Goal: Information Seeking & Learning: Learn about a topic

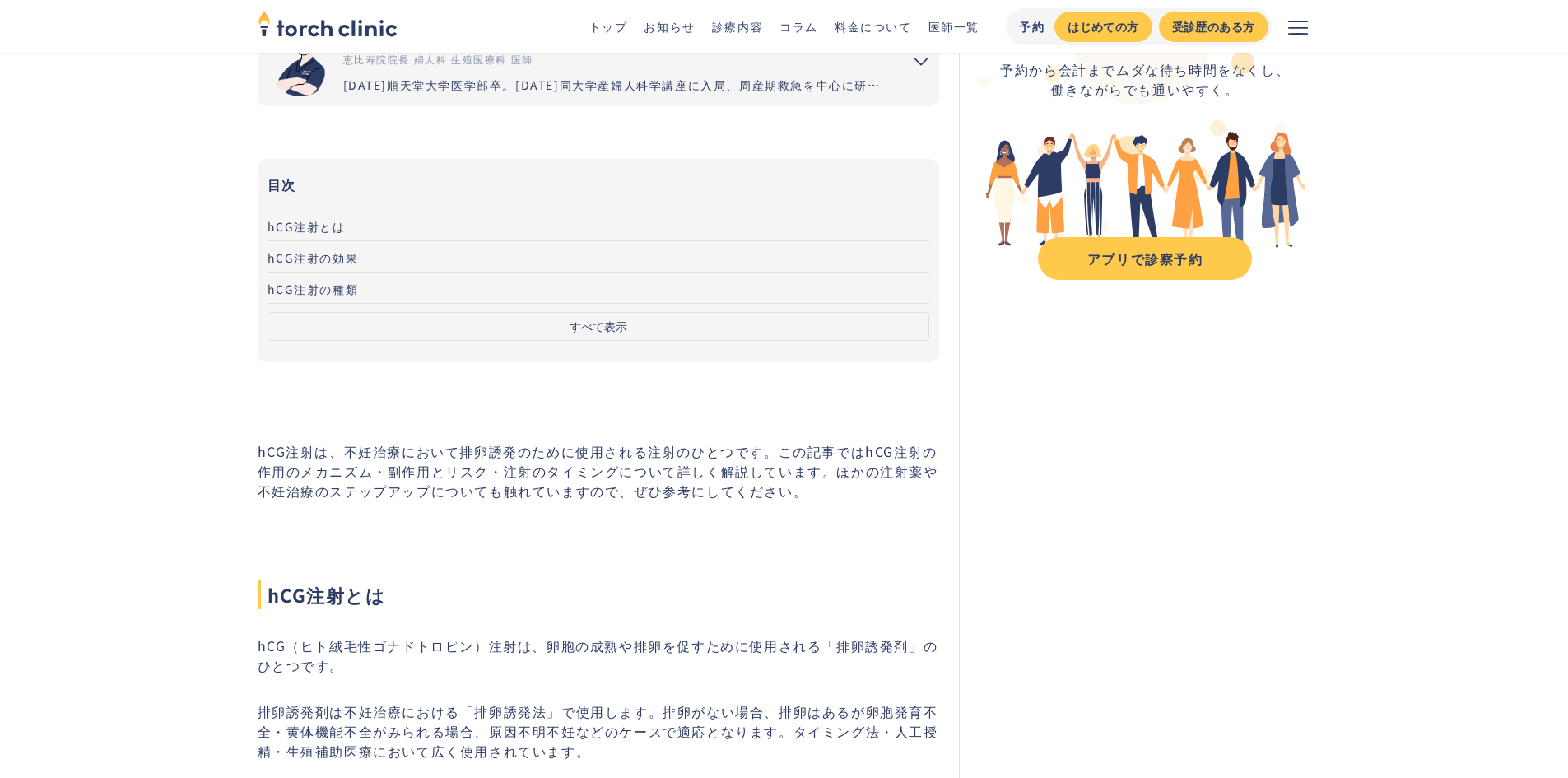
scroll to position [494, 0]
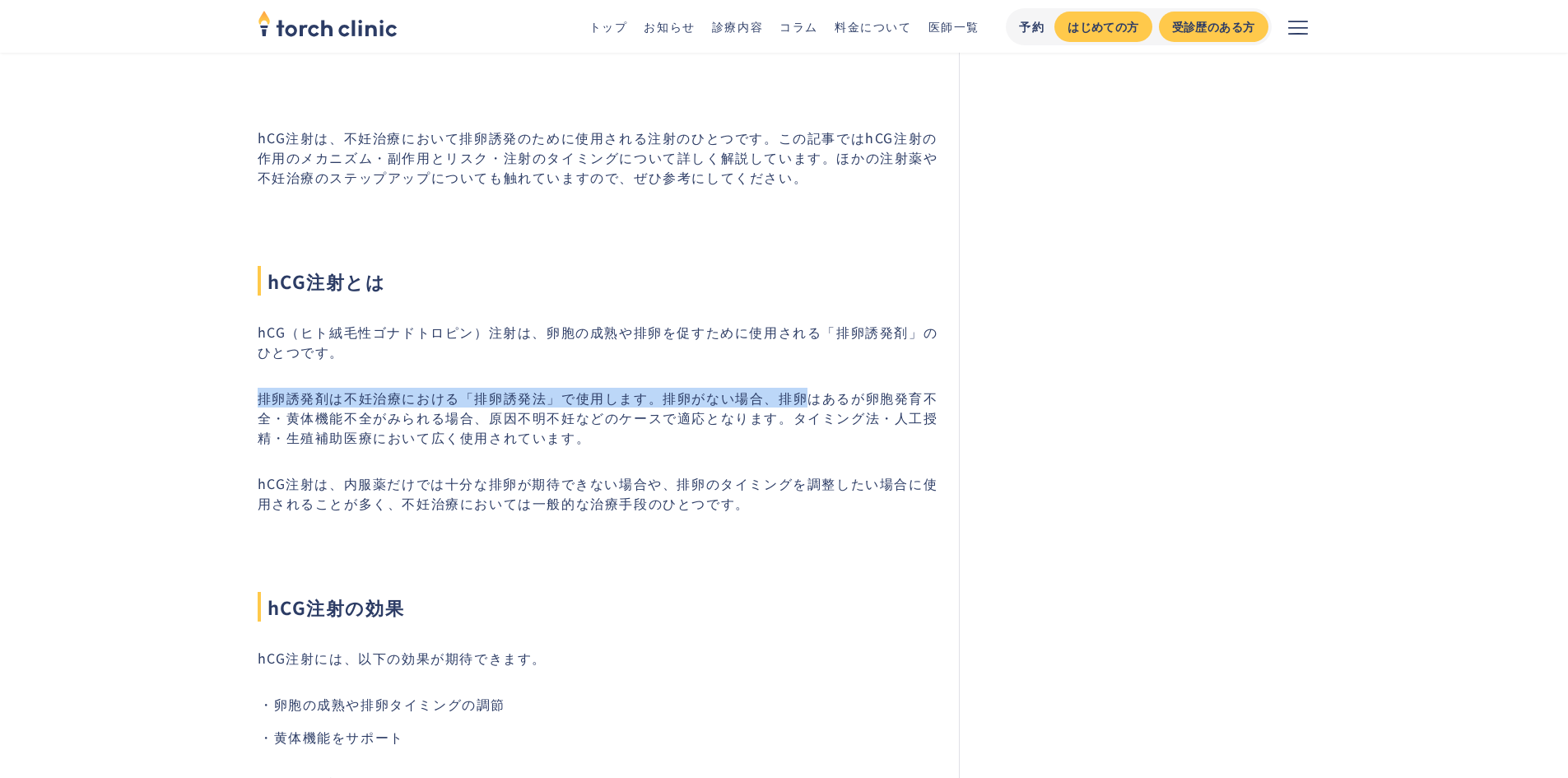
drag, startPoint x: 256, startPoint y: 395, endPoint x: 807, endPoint y: 397, distance: 551.0
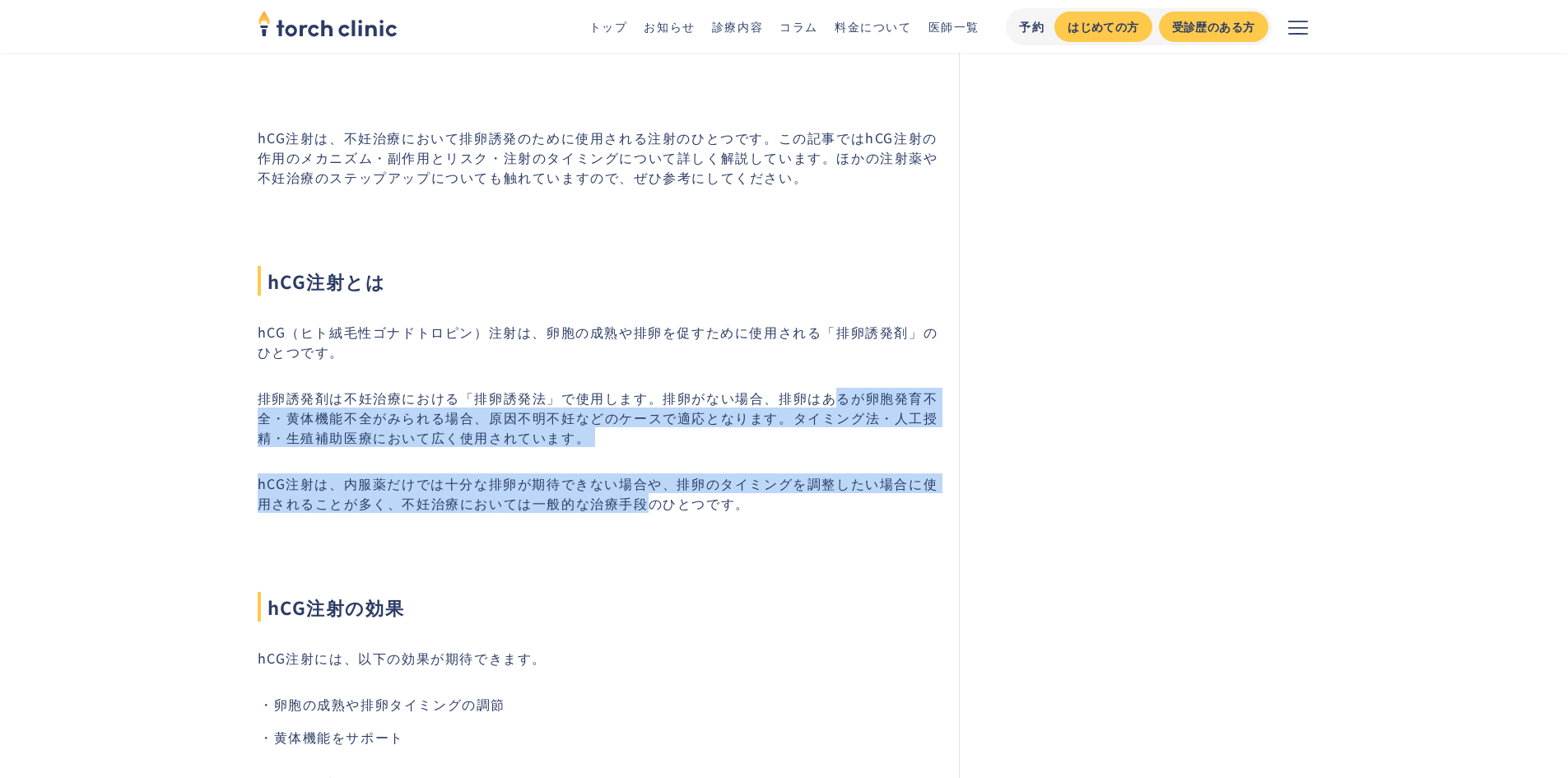
drag, startPoint x: 840, startPoint y: 402, endPoint x: 715, endPoint y: 541, distance: 186.9
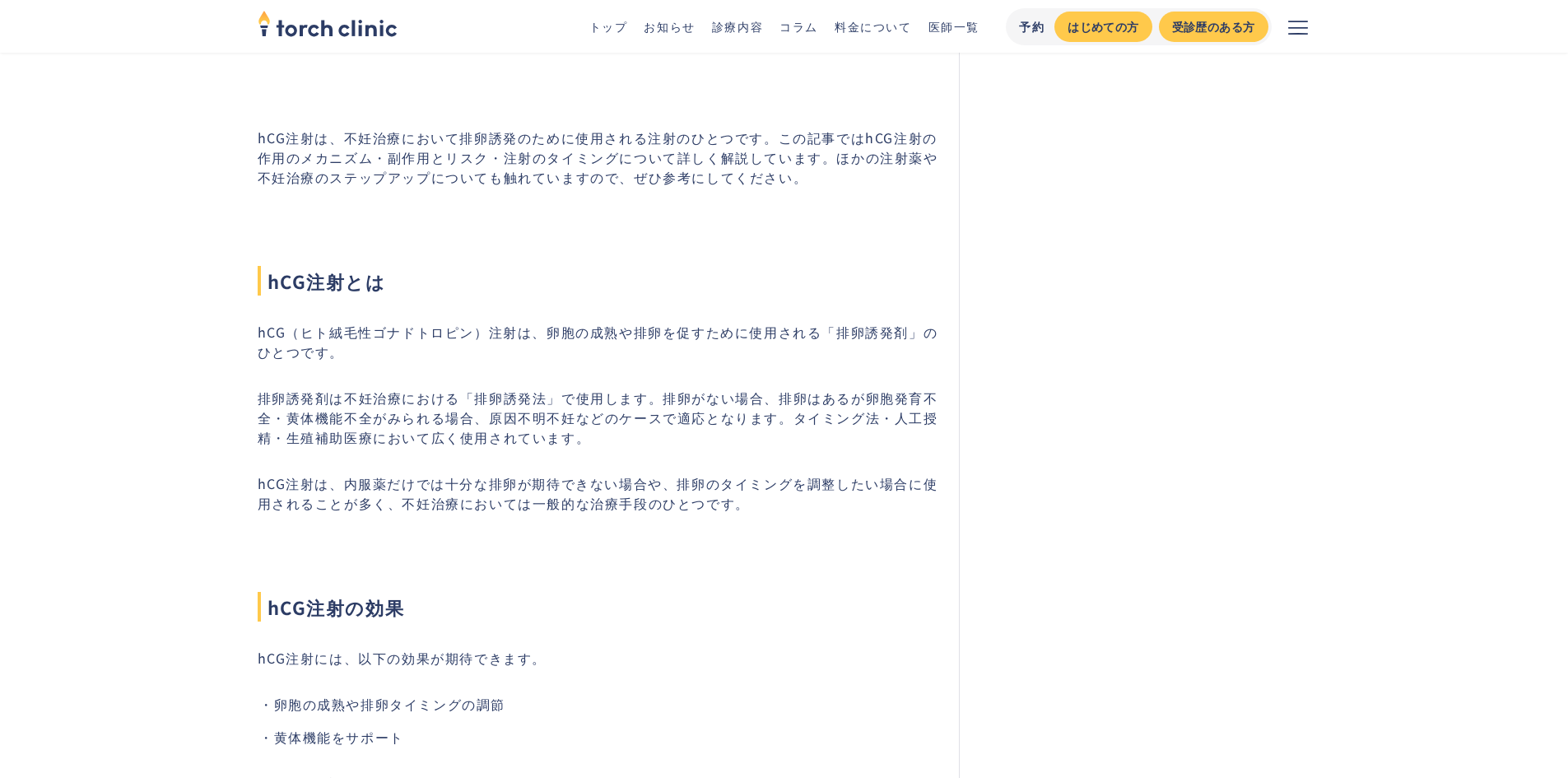
click at [716, 542] on h2 "hCG注射の効果" at bounding box center [599, 578] width 682 height 85
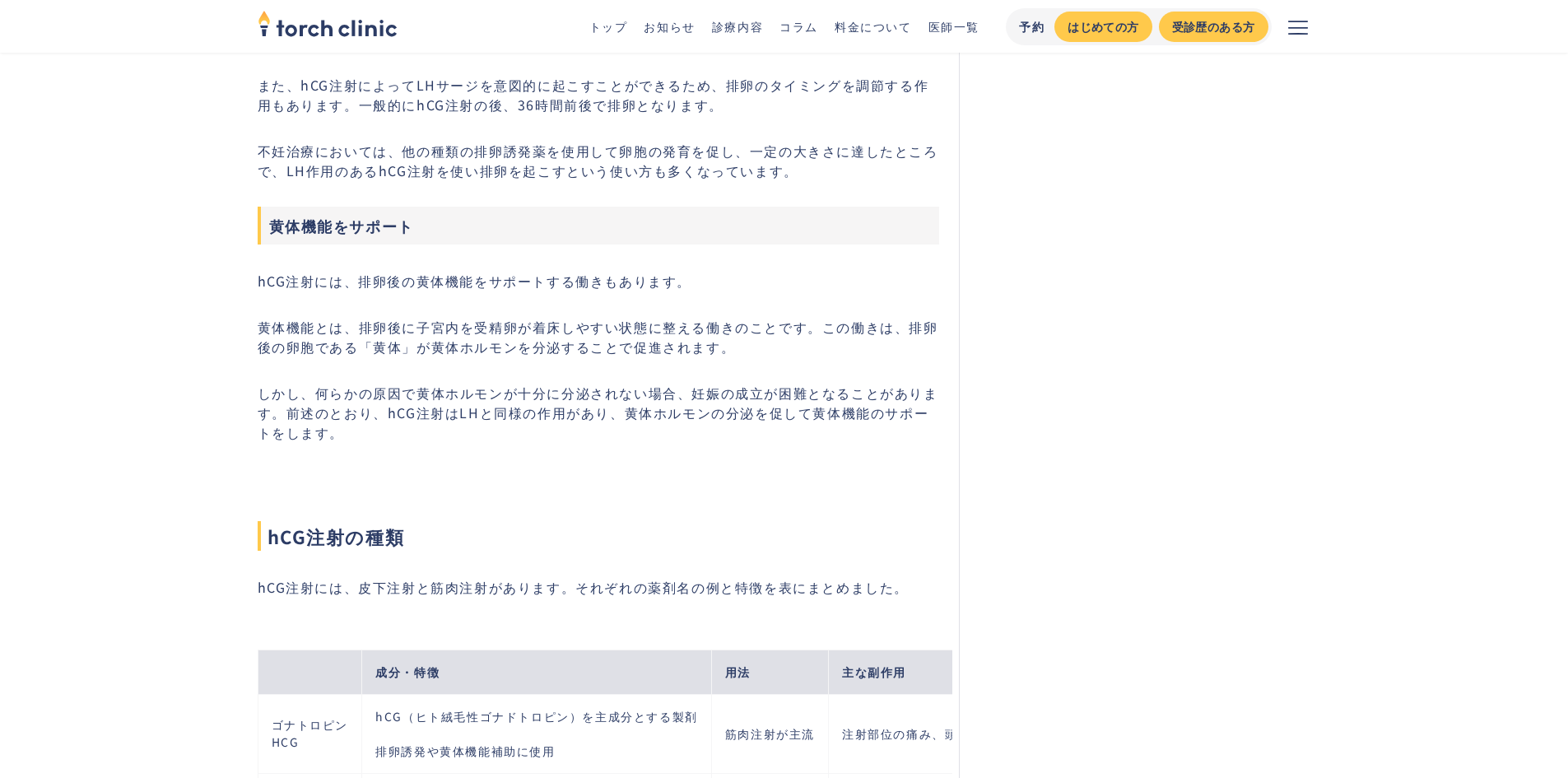
scroll to position [1729, 0]
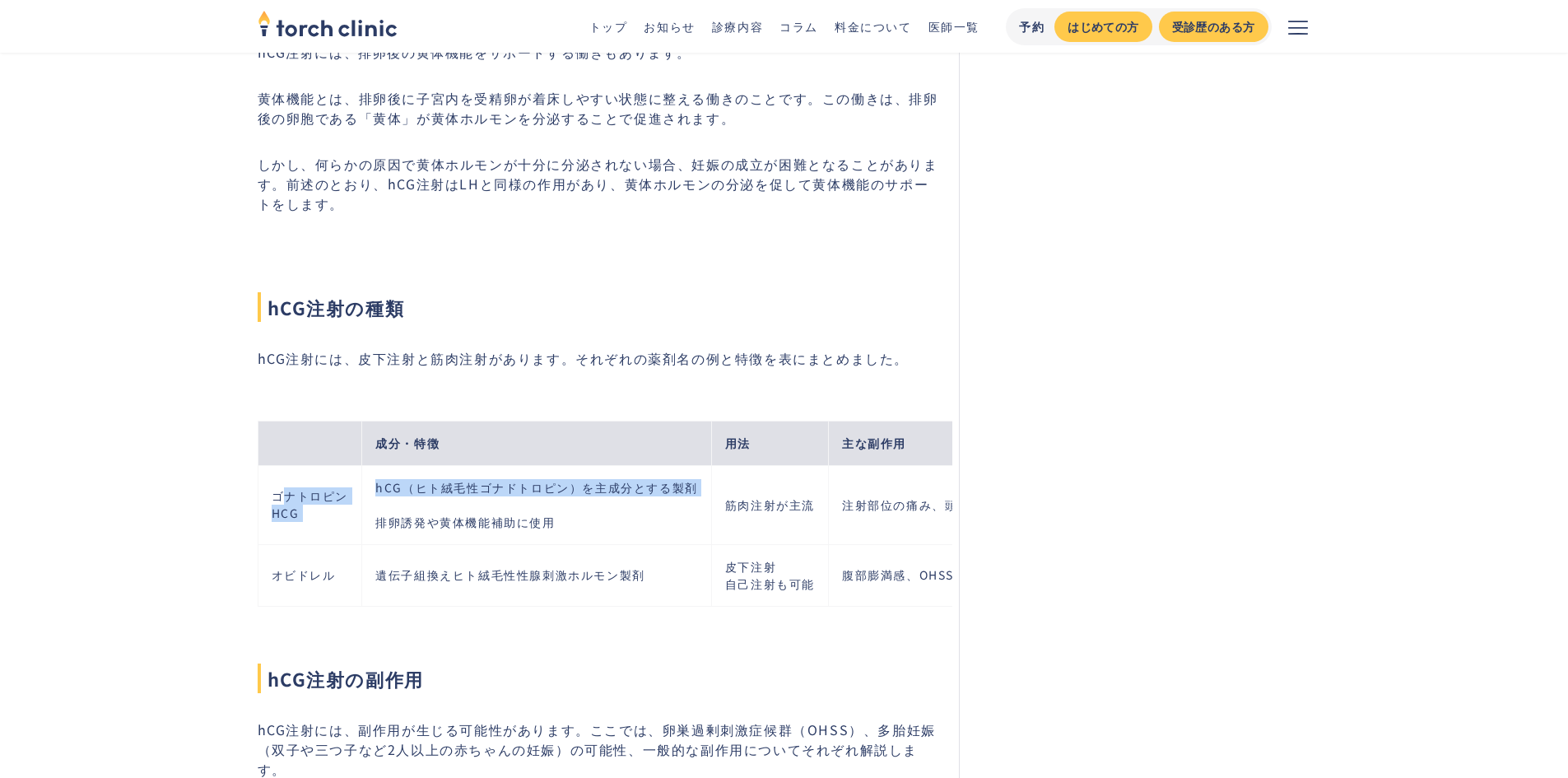
drag, startPoint x: 282, startPoint y: 496, endPoint x: 707, endPoint y: 513, distance: 425.3
click at [707, 513] on tr "ゴナトロピン HCG hCG（ヒト絨毛性ゴナドトロピン）を主成分とする製剤 排卵誘発や黄体機能補助に使用 筋肉注射が主流 注射部位の痛み、頭痛、OHSS、アレ…" at bounding box center [849, 504] width 1183 height 79
drag, startPoint x: 718, startPoint y: 511, endPoint x: 803, endPoint y: 512, distance: 85.0
click at [803, 512] on td "筋肉注射が主流" at bounding box center [769, 504] width 117 height 79
click at [806, 541] on td "筋肉注射が主流" at bounding box center [769, 504] width 117 height 79
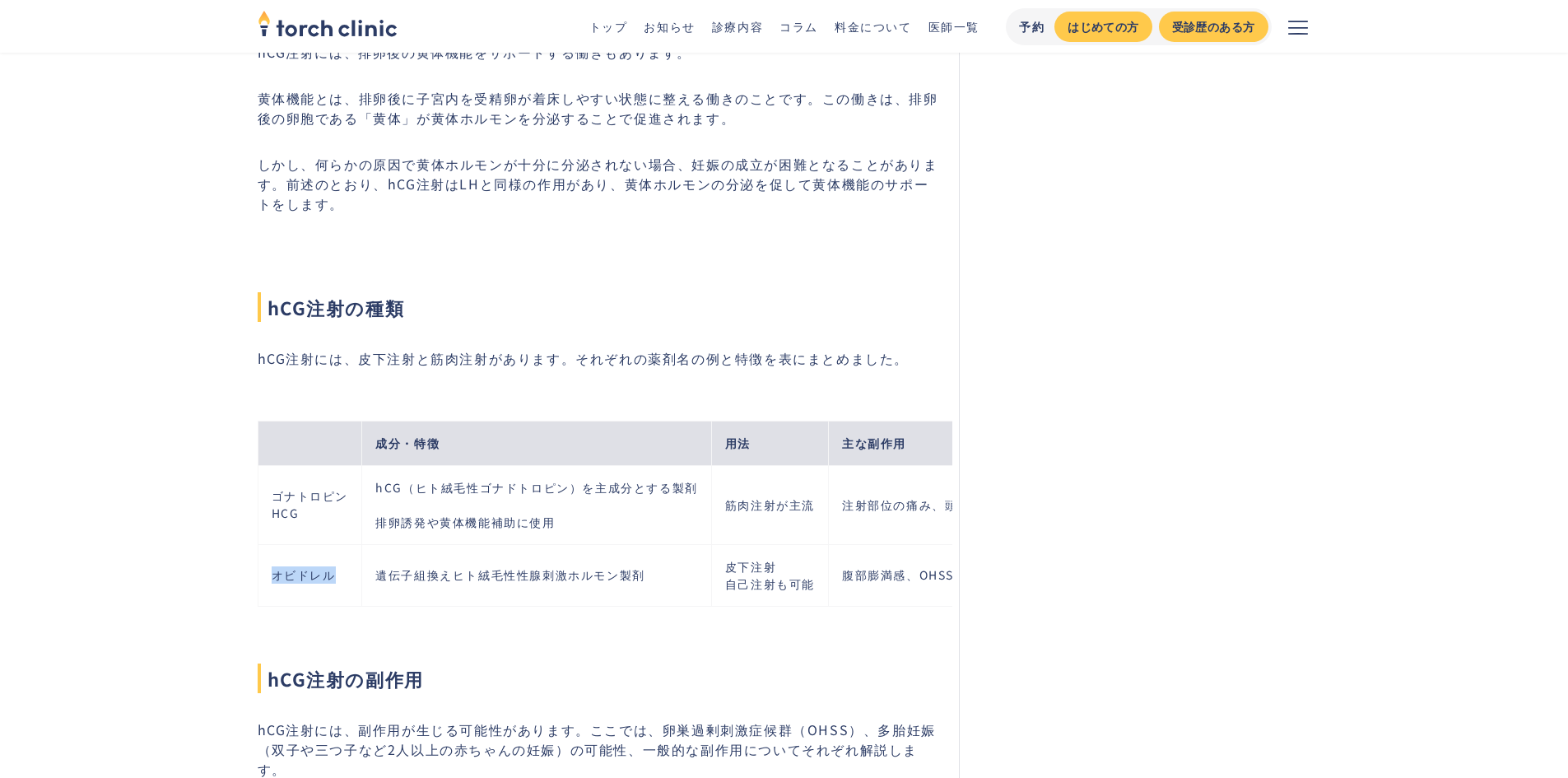
drag, startPoint x: 272, startPoint y: 575, endPoint x: 348, endPoint y: 570, distance: 76.2
click at [348, 570] on td "オビドレル" at bounding box center [310, 575] width 104 height 61
drag, startPoint x: 379, startPoint y: 571, endPoint x: 682, endPoint y: 572, distance: 303.0
click at [682, 572] on td "遺伝子組換えヒト絨毛性性腺刺激ホルモン製剤" at bounding box center [537, 575] width 350 height 61
drag, startPoint x: 725, startPoint y: 563, endPoint x: 808, endPoint y: 563, distance: 83.0
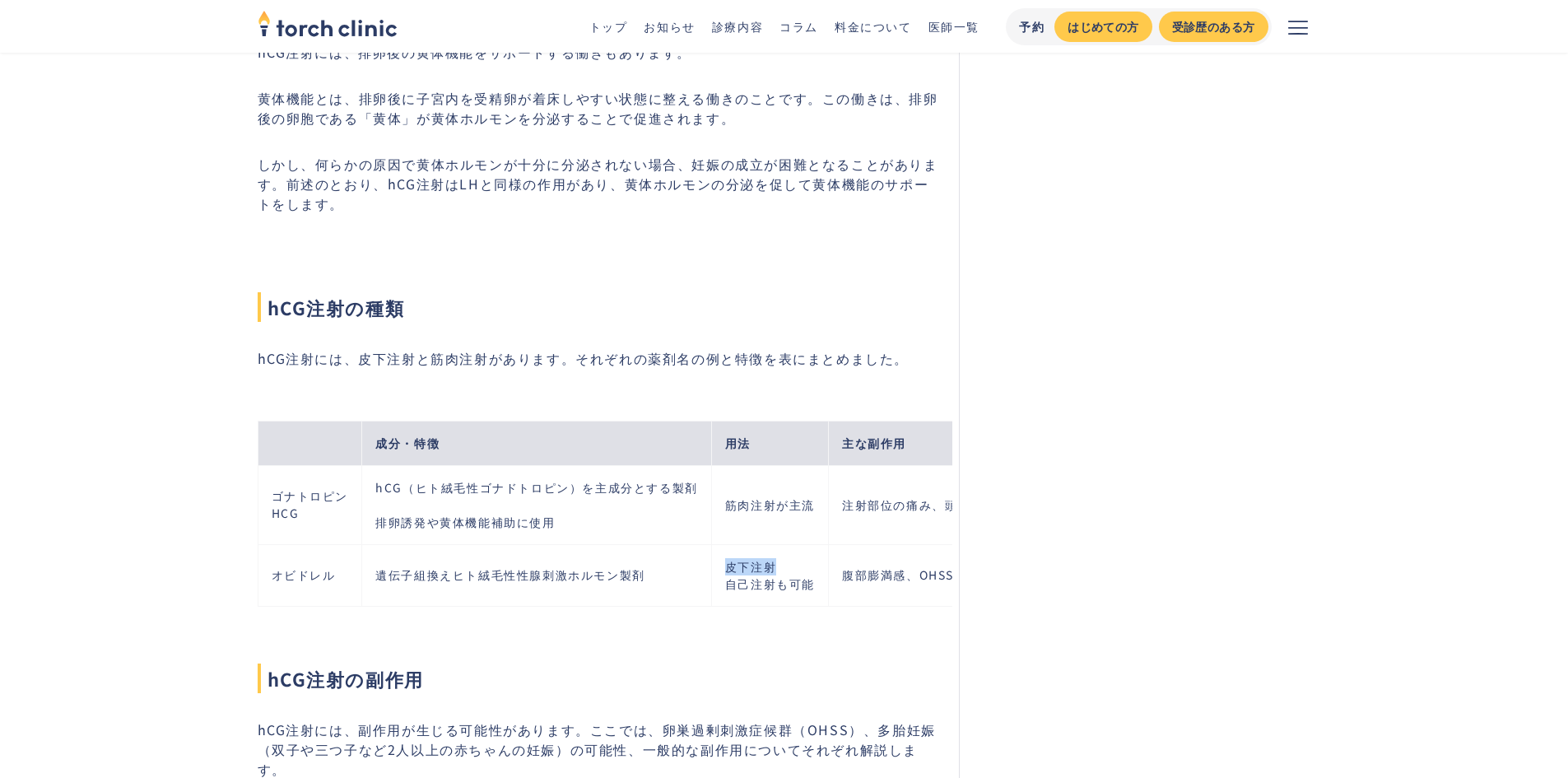
click at [808, 563] on td "皮下注射 自己注射も可能" at bounding box center [769, 575] width 117 height 61
drag, startPoint x: 727, startPoint y: 585, endPoint x: 829, endPoint y: 582, distance: 102.0
click at [829, 582] on tr "オビドレル 遺伝子組換えヒト絨毛性性腺刺激ホルモン製剤 皮下注射 自己注射も可能 腹部膨満感、OHSS、下腹部痛 腎機能障害患者では注意が必要" at bounding box center [849, 575] width 1183 height 61
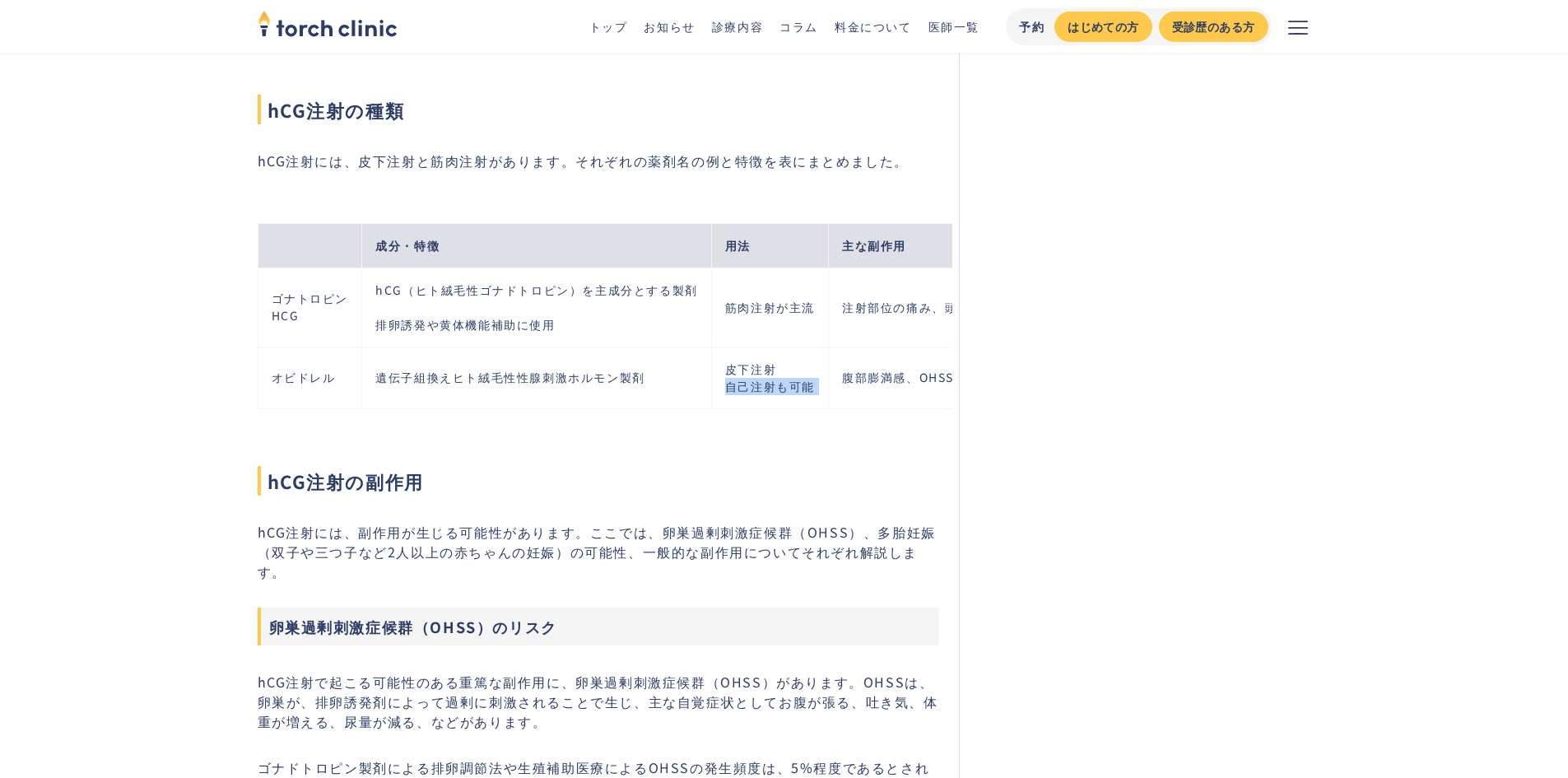
scroll to position [1977, 0]
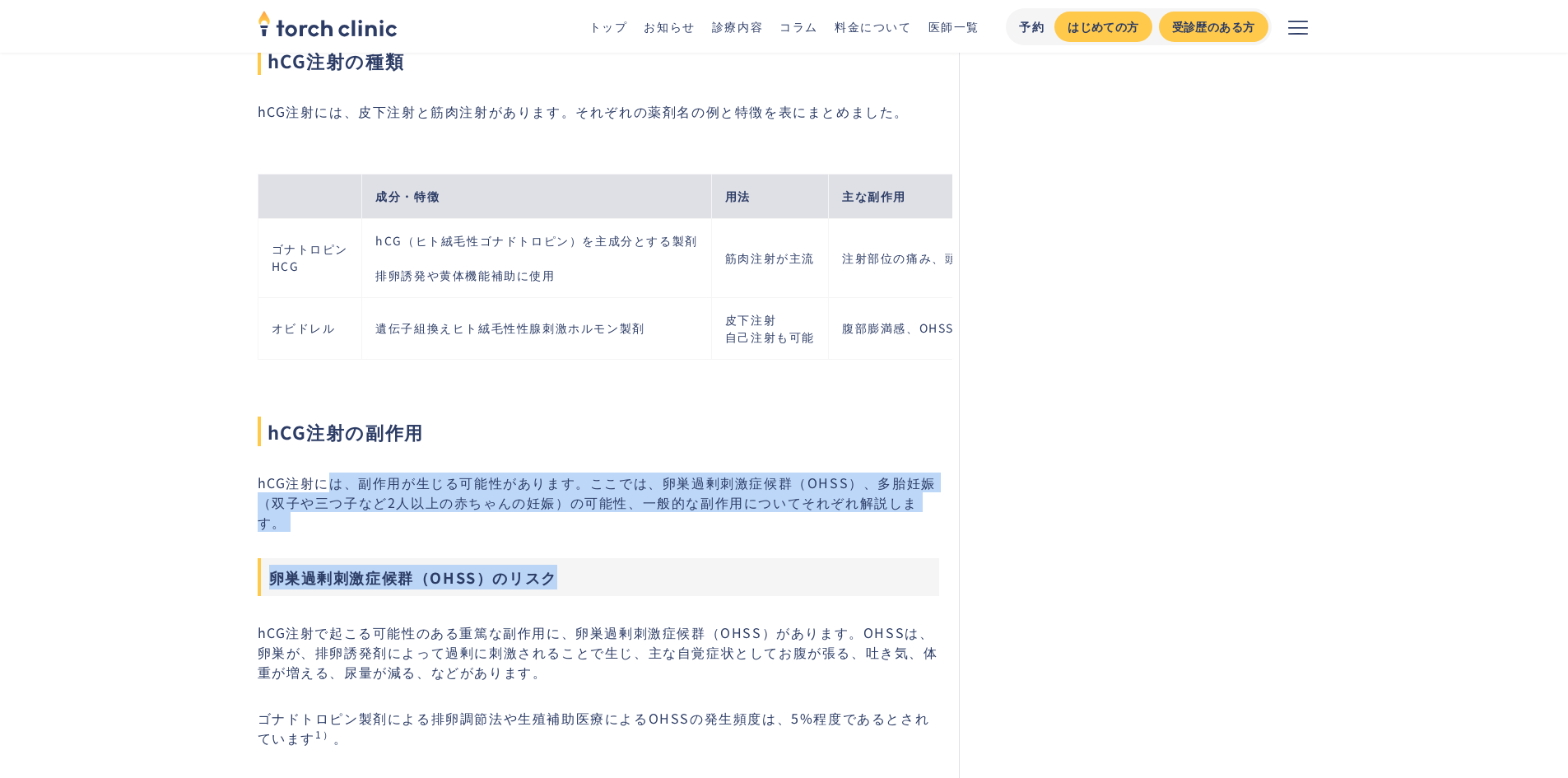
drag, startPoint x: 328, startPoint y: 494, endPoint x: 744, endPoint y: 540, distance: 418.5
click at [779, 558] on h3 "卵巣過剰刺激症候群（OHSS）のリスク" at bounding box center [599, 577] width 682 height 38
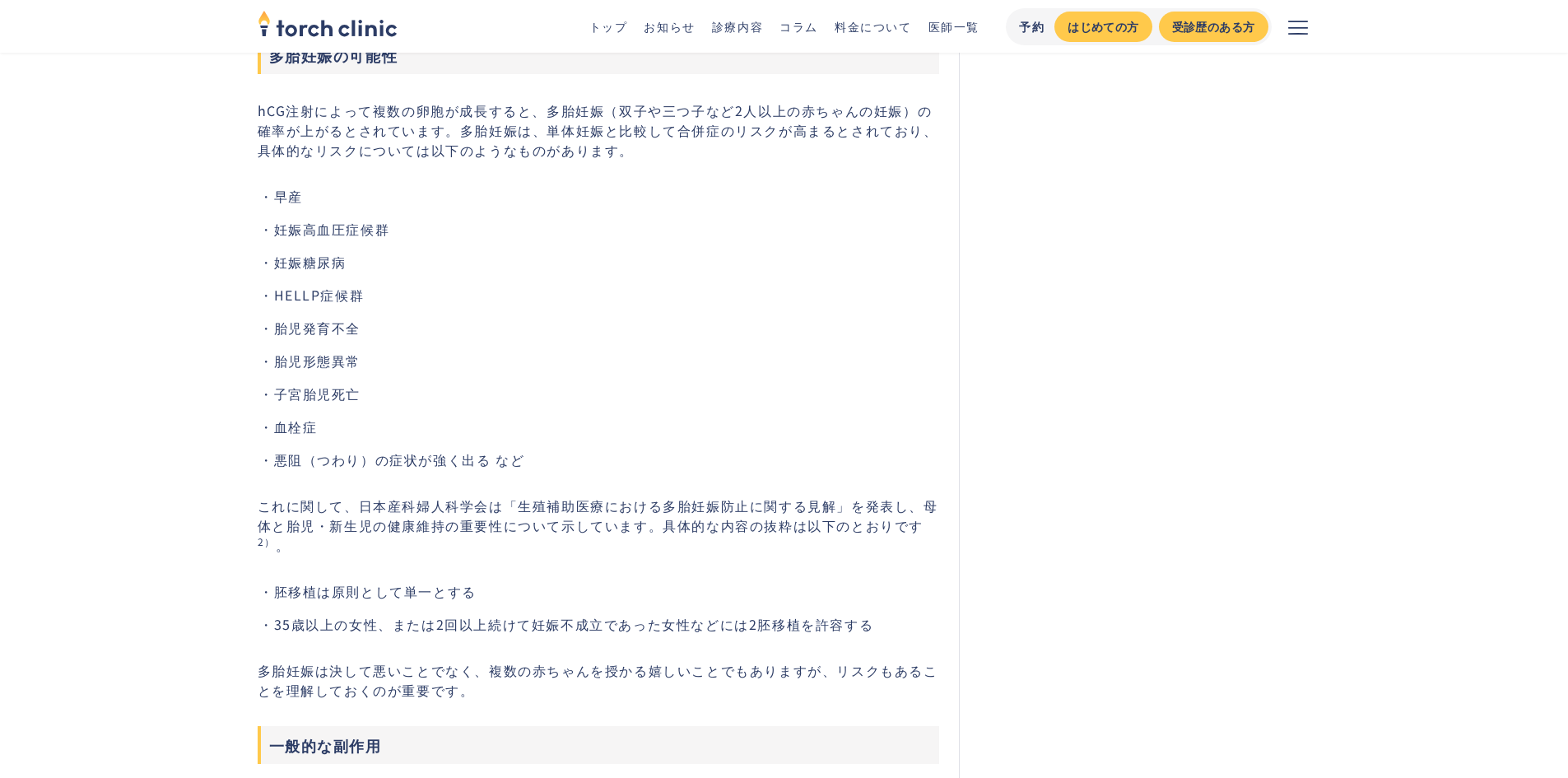
scroll to position [2553, 0]
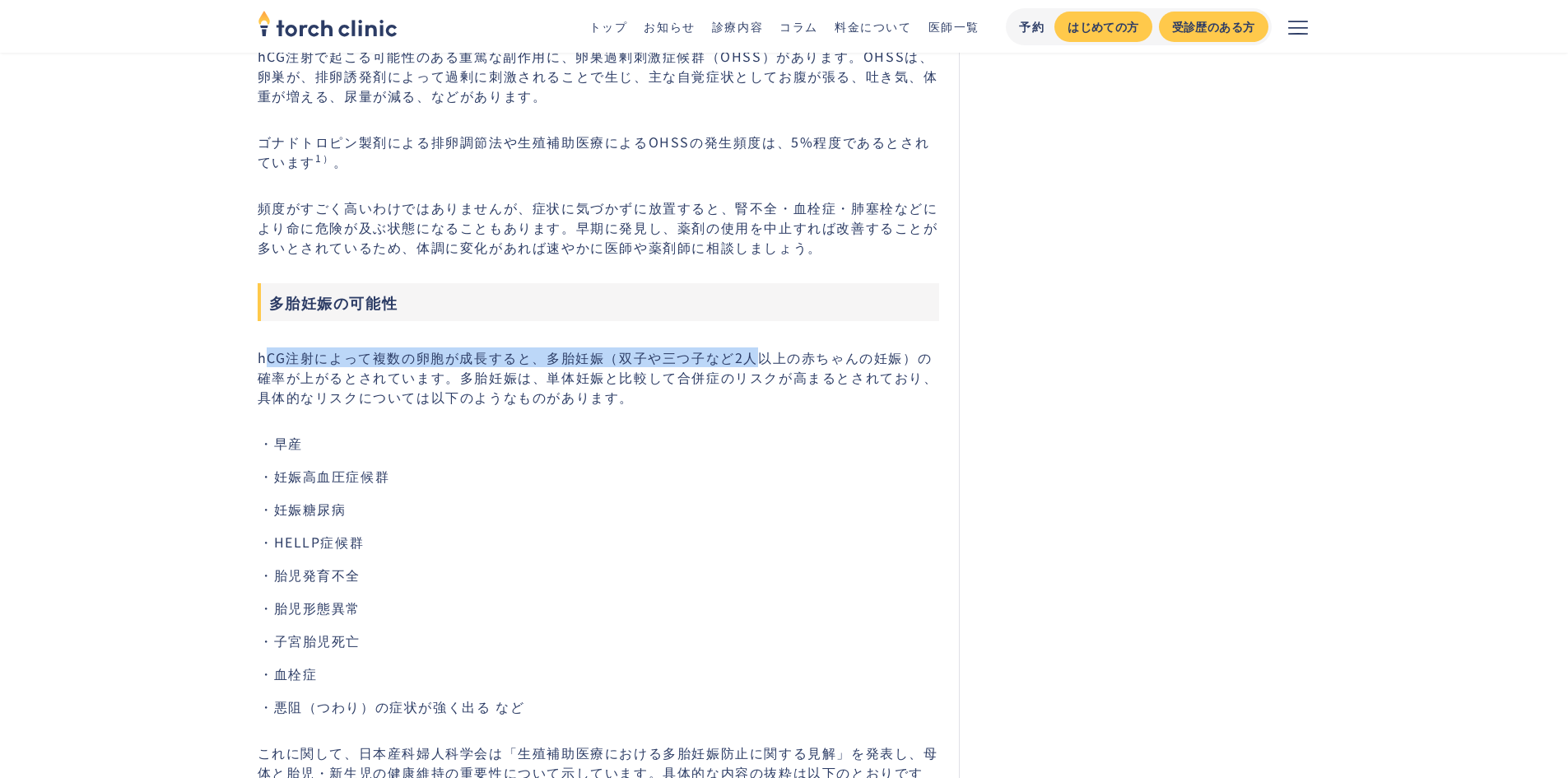
drag, startPoint x: 267, startPoint y: 340, endPoint x: 750, endPoint y: 339, distance: 483.0
click at [750, 348] on p "hCG注射によって複数の卵胞が成長すると、多胎妊娠（双子や三つ子など2人以上の赤ちゃんの妊娠）の確率が上がるとされています。多胎妊娠は、単体妊娠と比較して合併…" at bounding box center [599, 377] width 682 height 59
click at [697, 366] on p "hCG注射によって複数の卵胞が成長すると、多胎妊娠（双子や三つ子など2人以上の赤ちゃんの妊娠）の確率が上がるとされています。多胎妊娠は、単体妊娠と比較して合併…" at bounding box center [599, 377] width 682 height 59
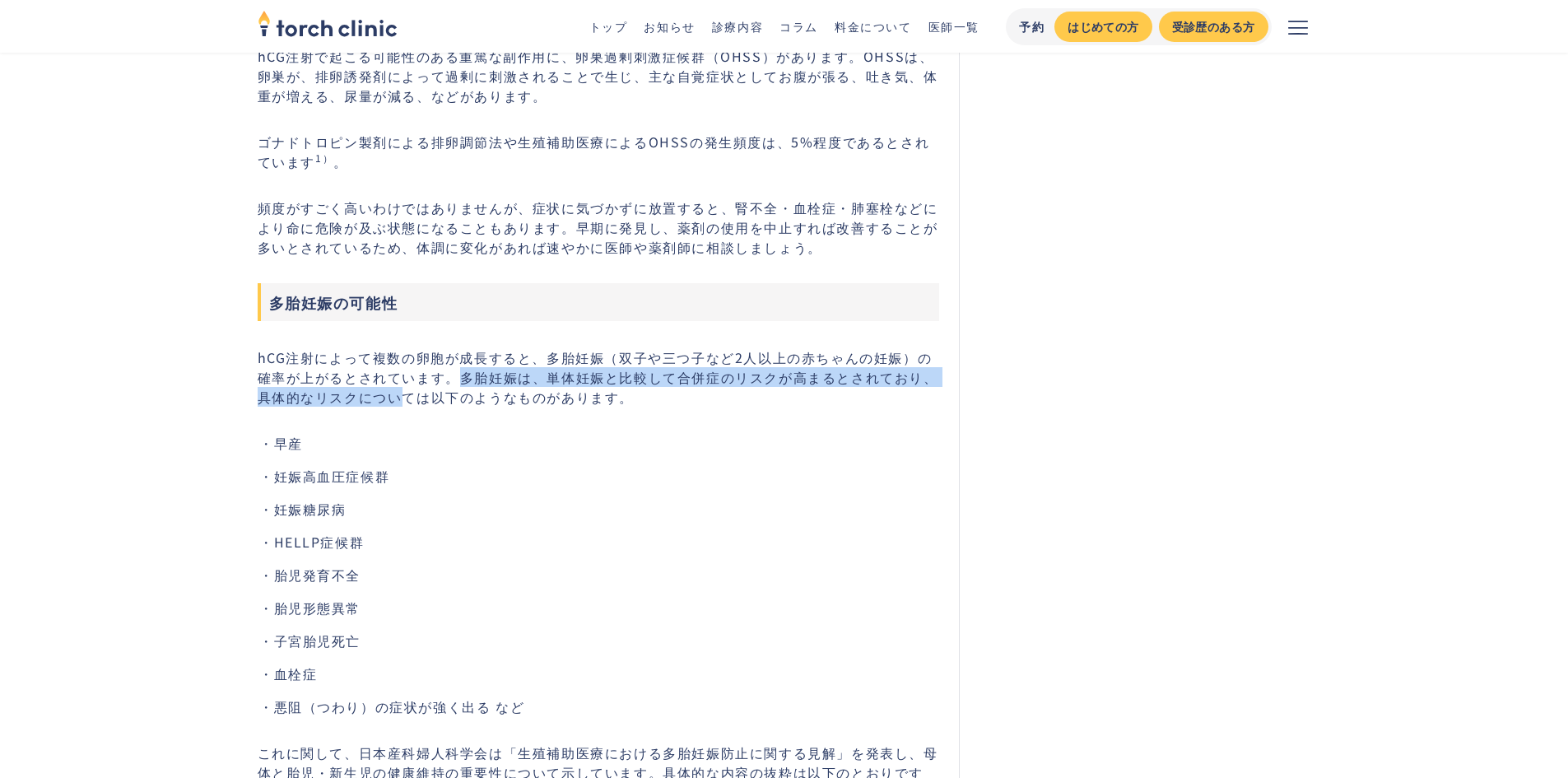
drag, startPoint x: 446, startPoint y: 360, endPoint x: 391, endPoint y: 381, distance: 58.9
click at [391, 381] on p "hCG注射によって複数の卵胞が成長すると、多胎妊娠（双子や三つ子など2人以上の赤ちゃんの妊娠）の確率が上がるとされています。多胎妊娠は、単体妊娠と比較して合併…" at bounding box center [599, 377] width 682 height 59
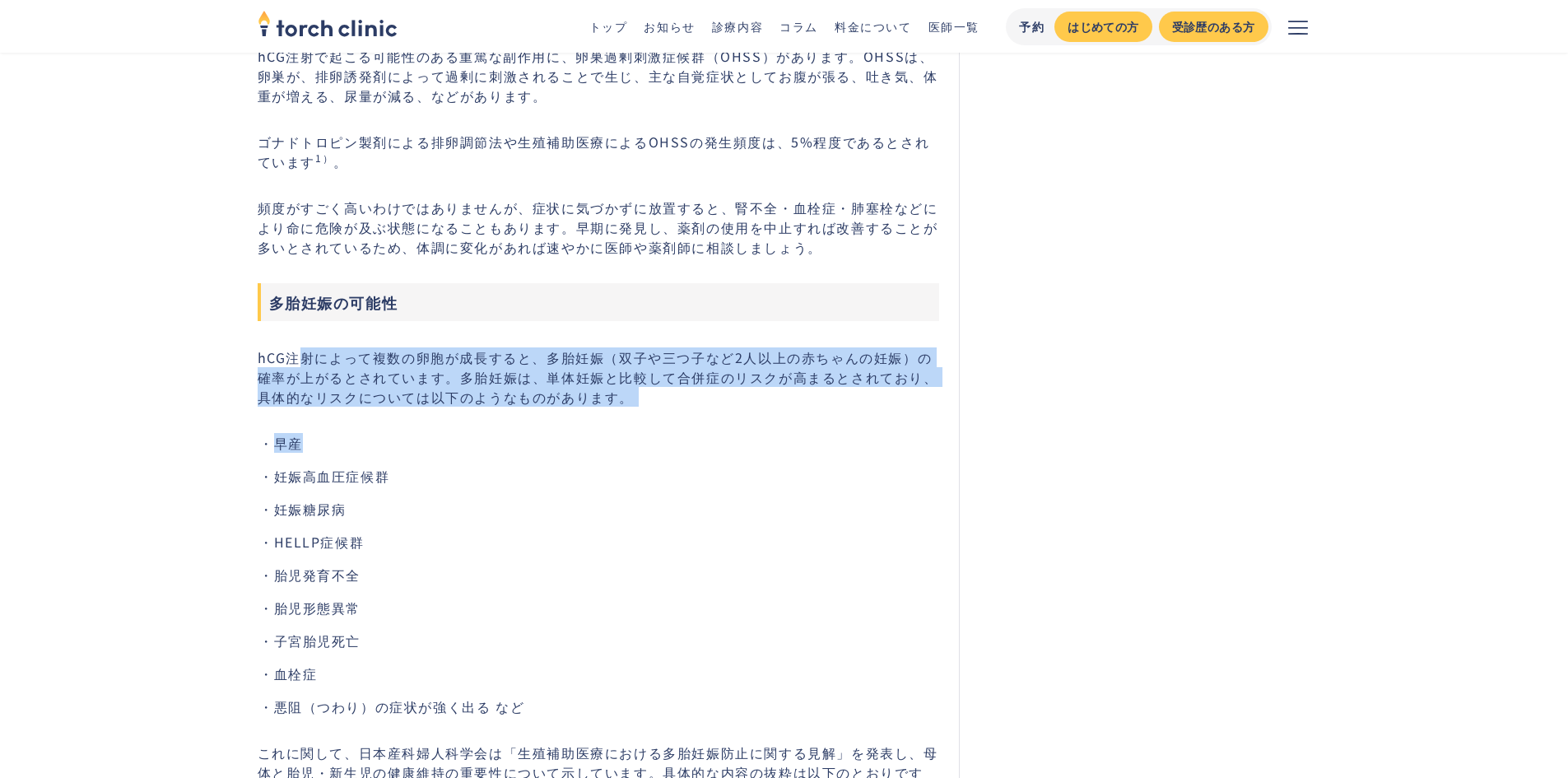
drag, startPoint x: 296, startPoint y: 356, endPoint x: 589, endPoint y: 439, distance: 304.5
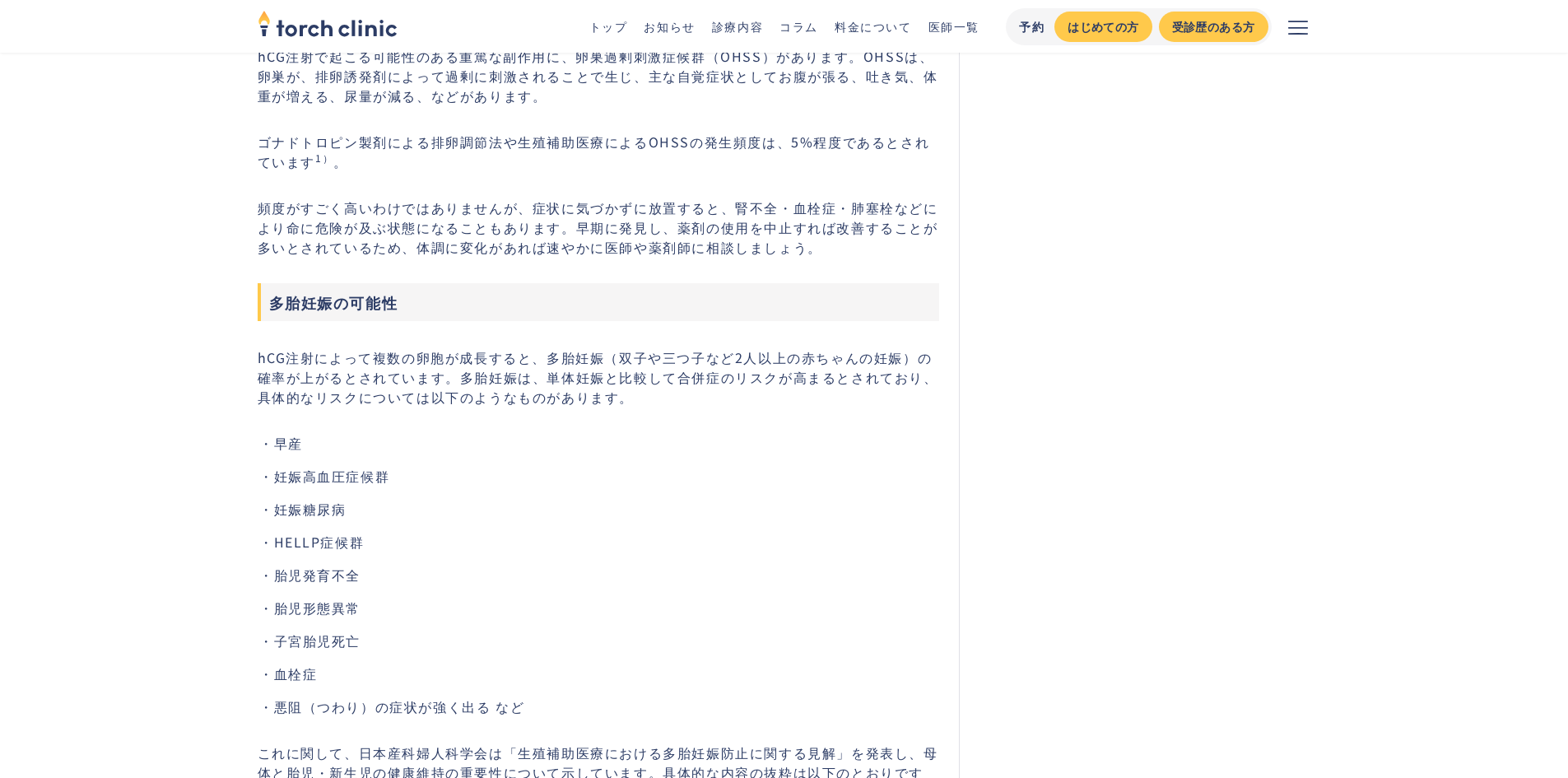
drag, startPoint x: 603, startPoint y: 454, endPoint x: 621, endPoint y: 454, distance: 18.0
click at [604, 454] on ul "早産 妊娠高血圧症候群 妊娠糖尿病 HELLP症候群 胎児発育不全 胎児形態異常 子宮胎児死亡 血栓症 悪阻（つわり）の症状が強く出る など" at bounding box center [599, 575] width 682 height 284
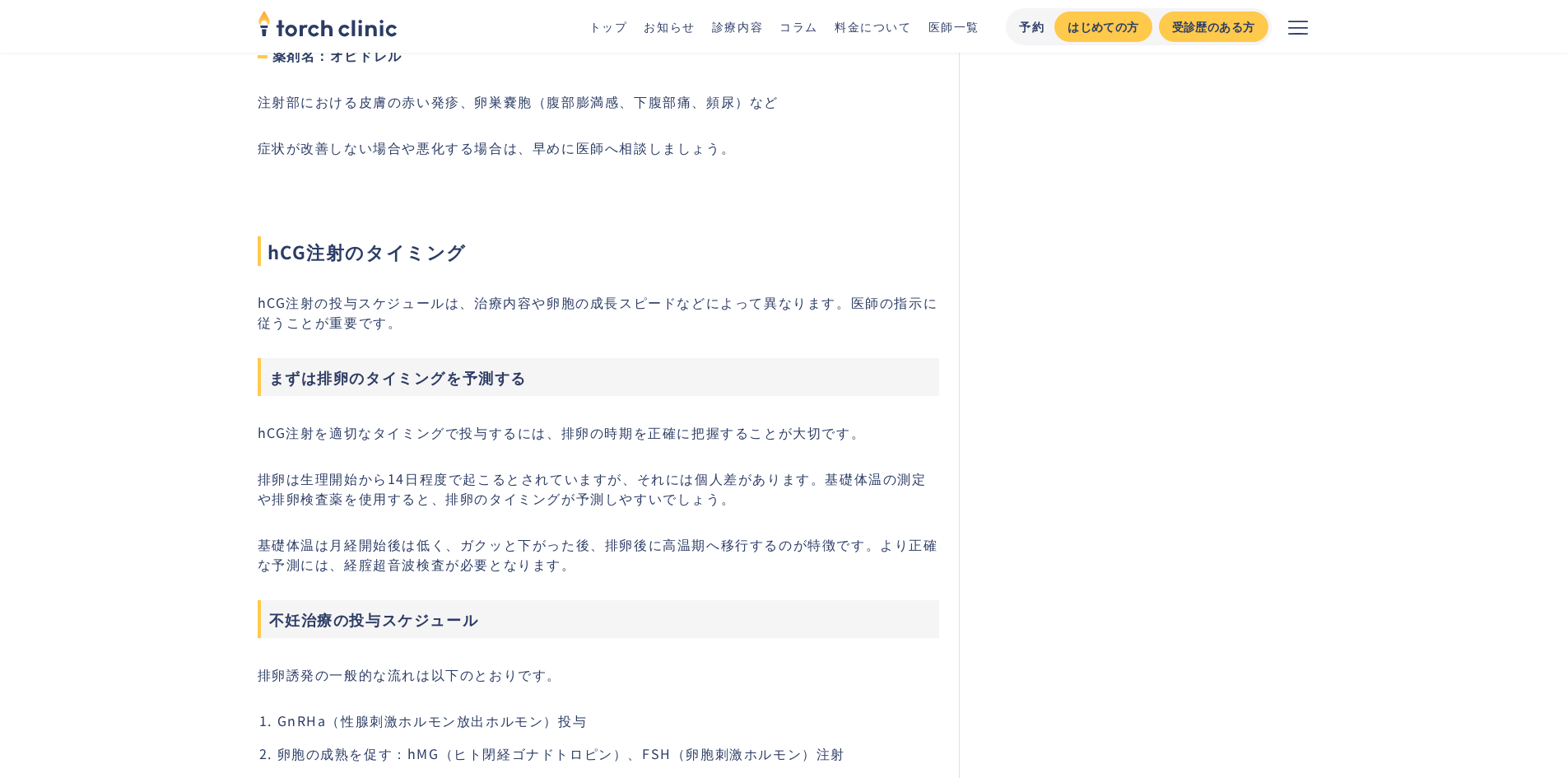
scroll to position [3788, 0]
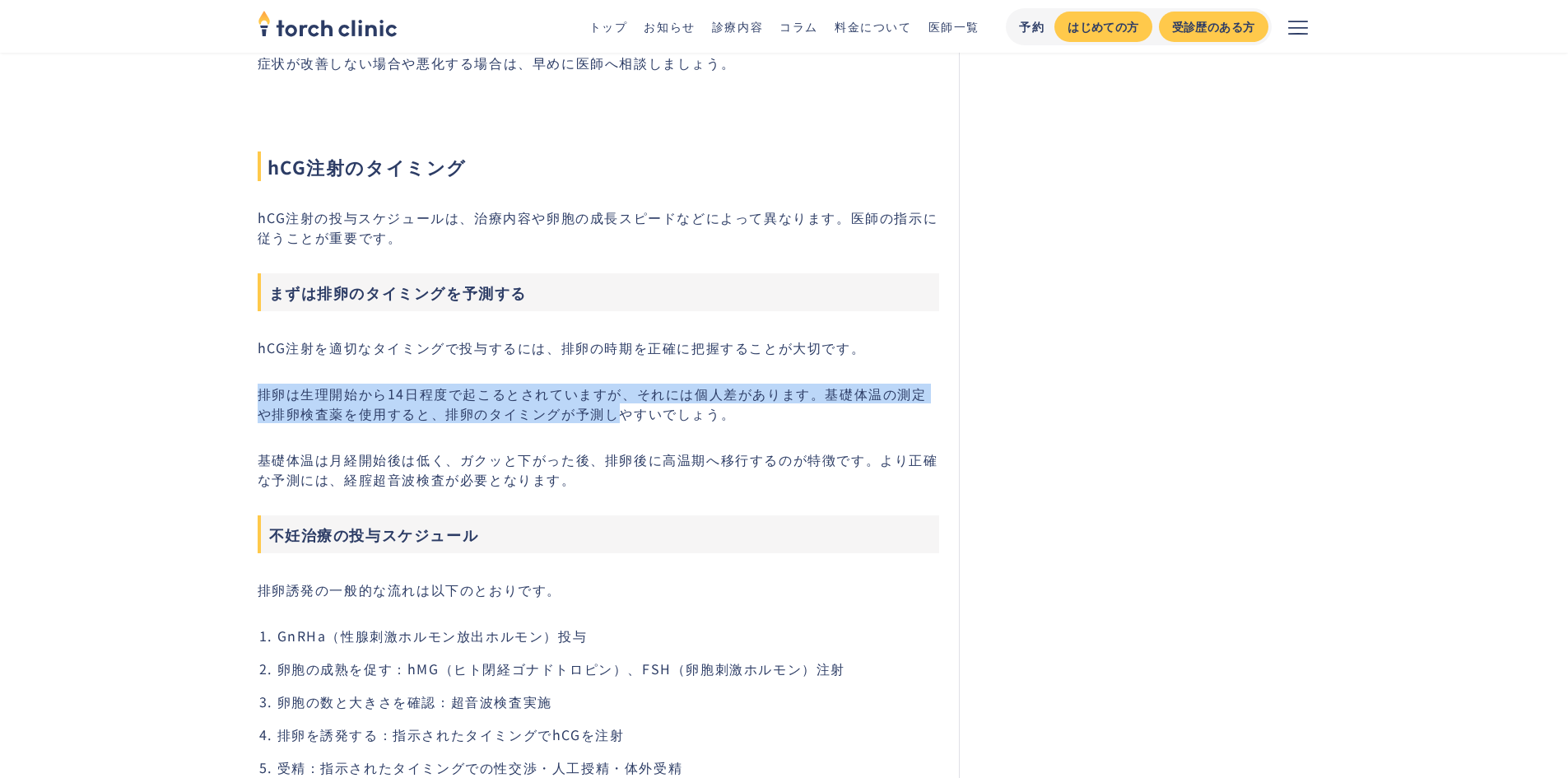
drag, startPoint x: 260, startPoint y: 383, endPoint x: 603, endPoint y: 414, distance: 344.4
click at [603, 414] on p "排卵は生理開始から14日程度で起こるとされていますが、それには個人差があります。基礎体温の測定や排卵検査薬を使用すると、排卵のタイミングが予測しやすいでしょう。" at bounding box center [599, 404] width 682 height 40
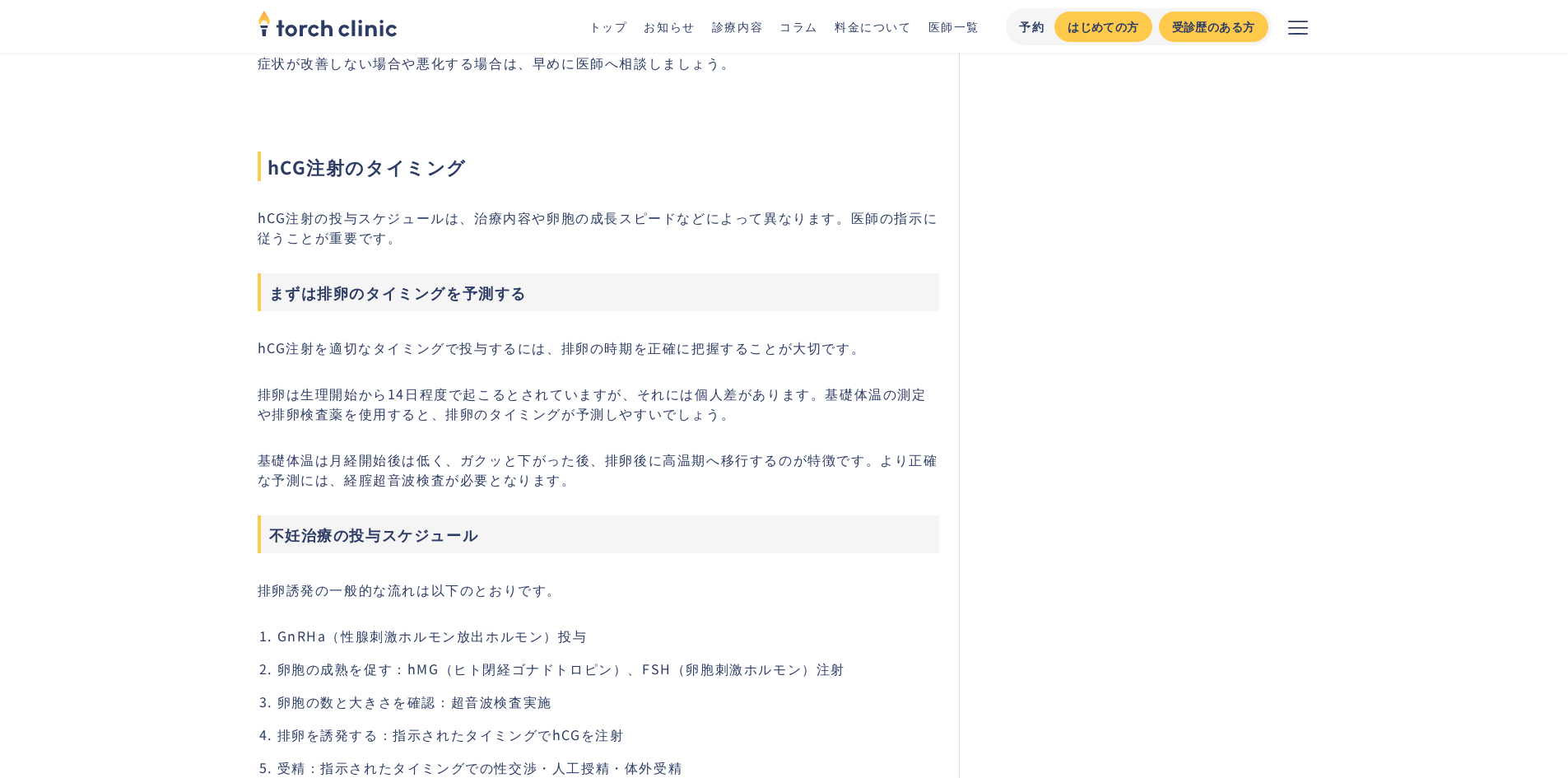
click at [769, 414] on p "排卵は生理開始から14日程度で起こるとされていますが、それには個人差があります。基礎体温の測定や排卵検査薬を使用すると、排卵のタイミングが予測しやすいでしょう。" at bounding box center [599, 404] width 682 height 40
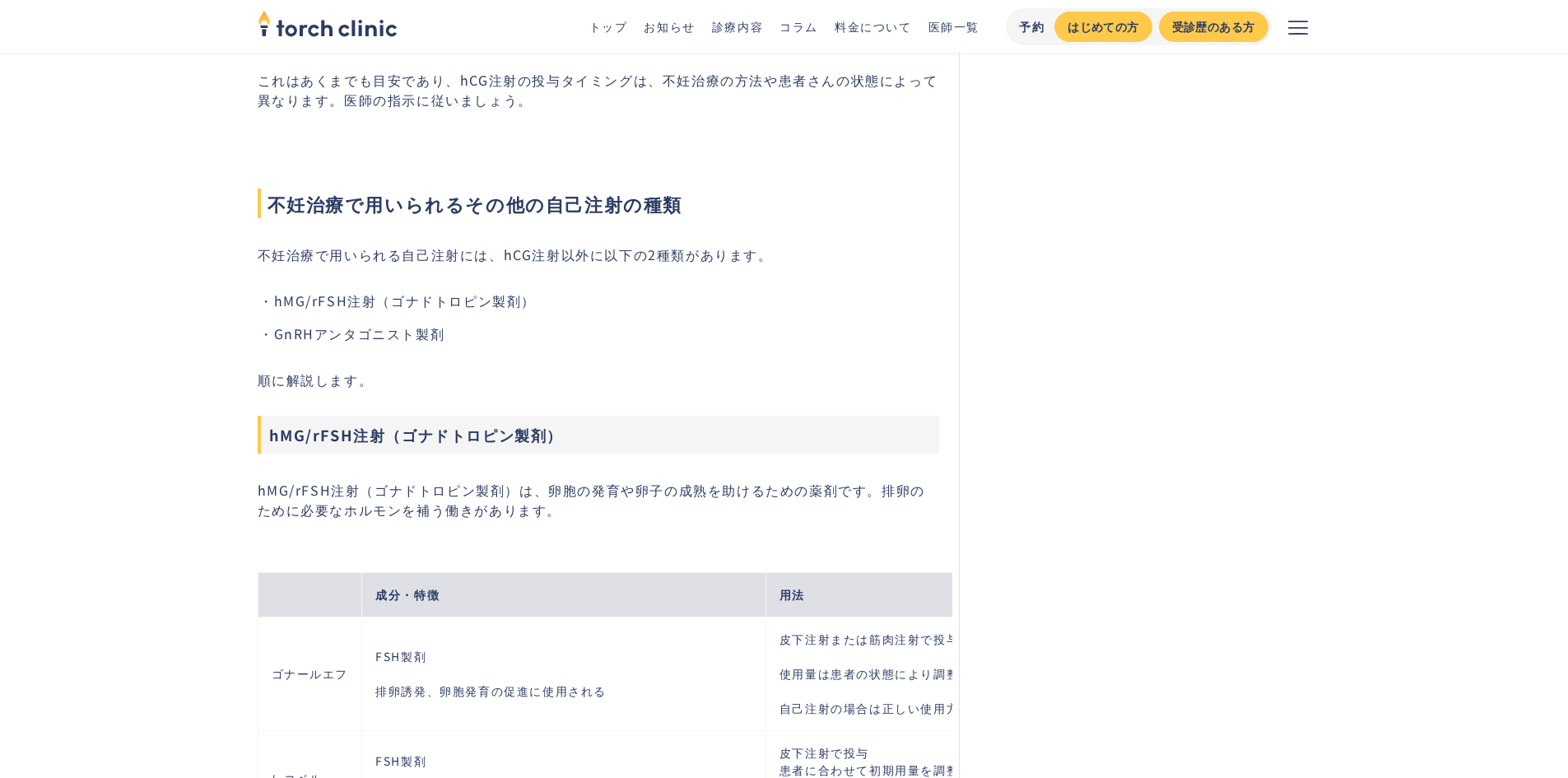
scroll to position [4694, 0]
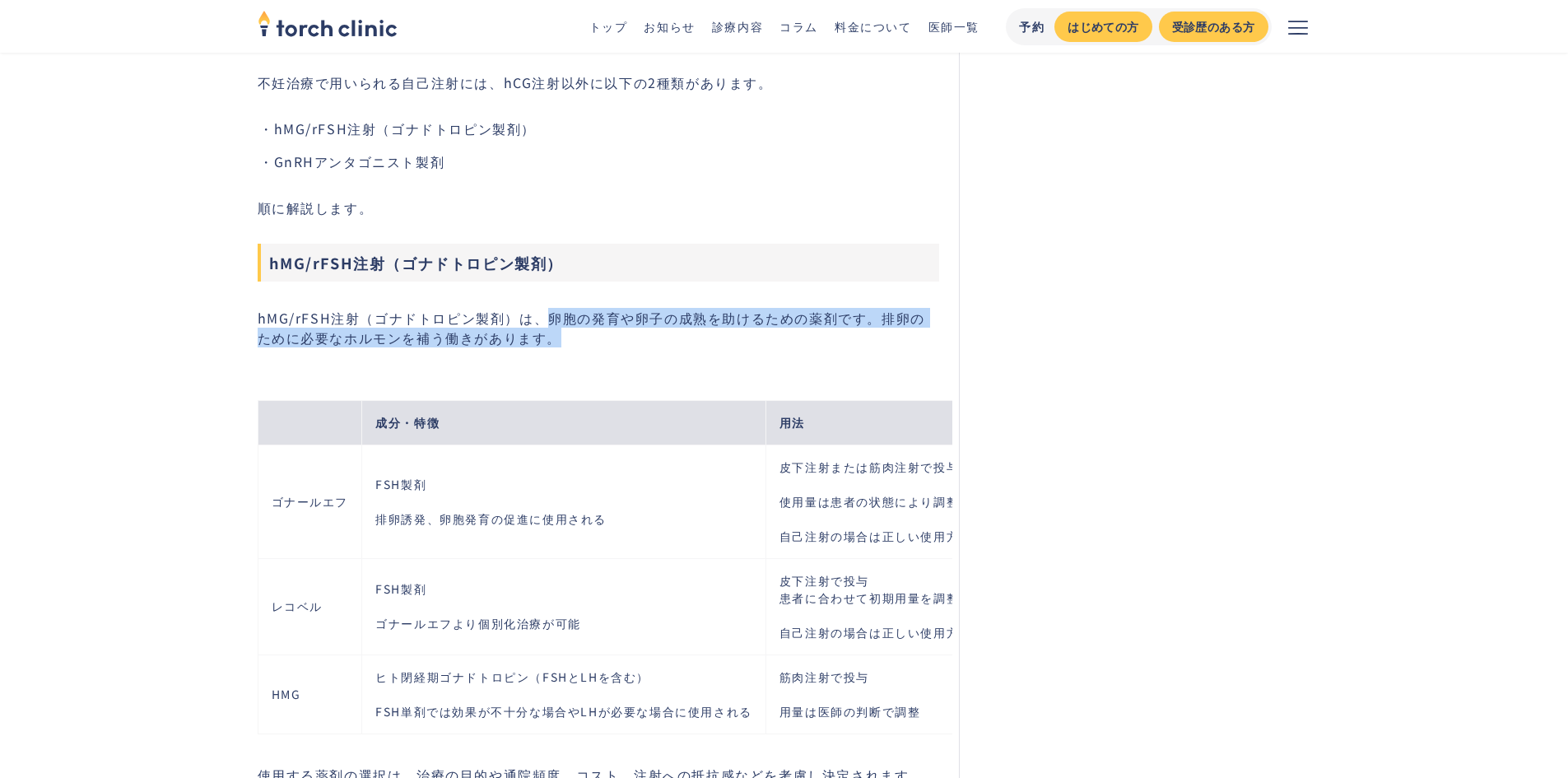
drag, startPoint x: 566, startPoint y: 309, endPoint x: 603, endPoint y: 335, distance: 45.2
click at [600, 334] on p "hMG/rFSH注射（ゴナドトロピン製剤）は、卵胞の発育や卵子の成熟を助けるための薬剤です。排卵のために必要なホルモンを補う働きがあります。" at bounding box center [599, 328] width 682 height 40
click at [609, 337] on p "hMG/rFSH注射（ゴナドトロピン製剤）は、卵胞の発育や卵子の成熟を助けるための薬剤です。排卵のために必要なホルモンを補う働きがあります。" at bounding box center [599, 328] width 682 height 40
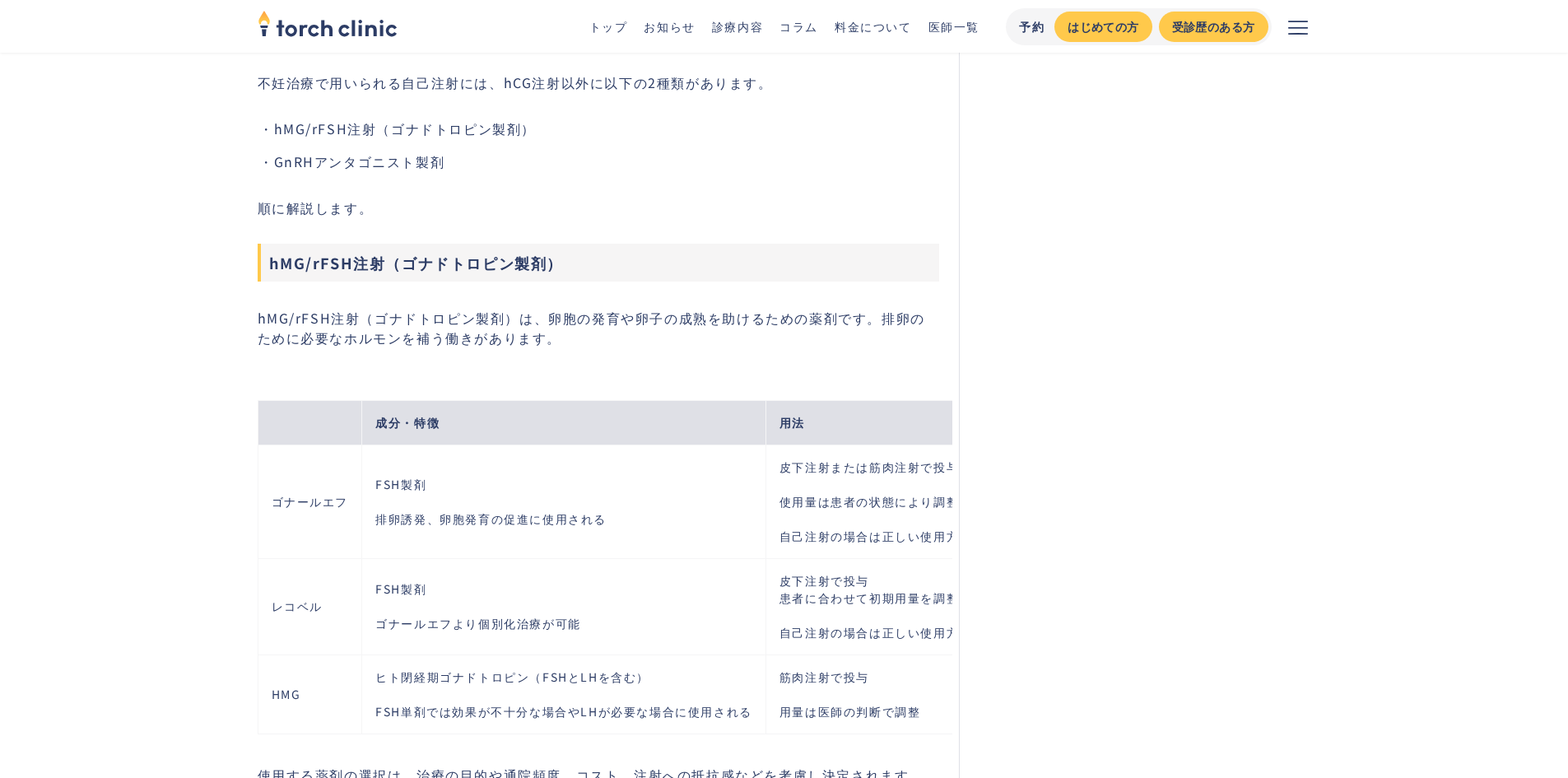
click at [769, 376] on div "成分・特徴 用法 主な副作用 主な注意点 ゴナールエフ FSH製剤 排卵誘発、卵胞発育の促進に使用される 皮下注射または筋肉注射で投与 使用量は患者の状態によ…" at bounding box center [605, 557] width 696 height 365
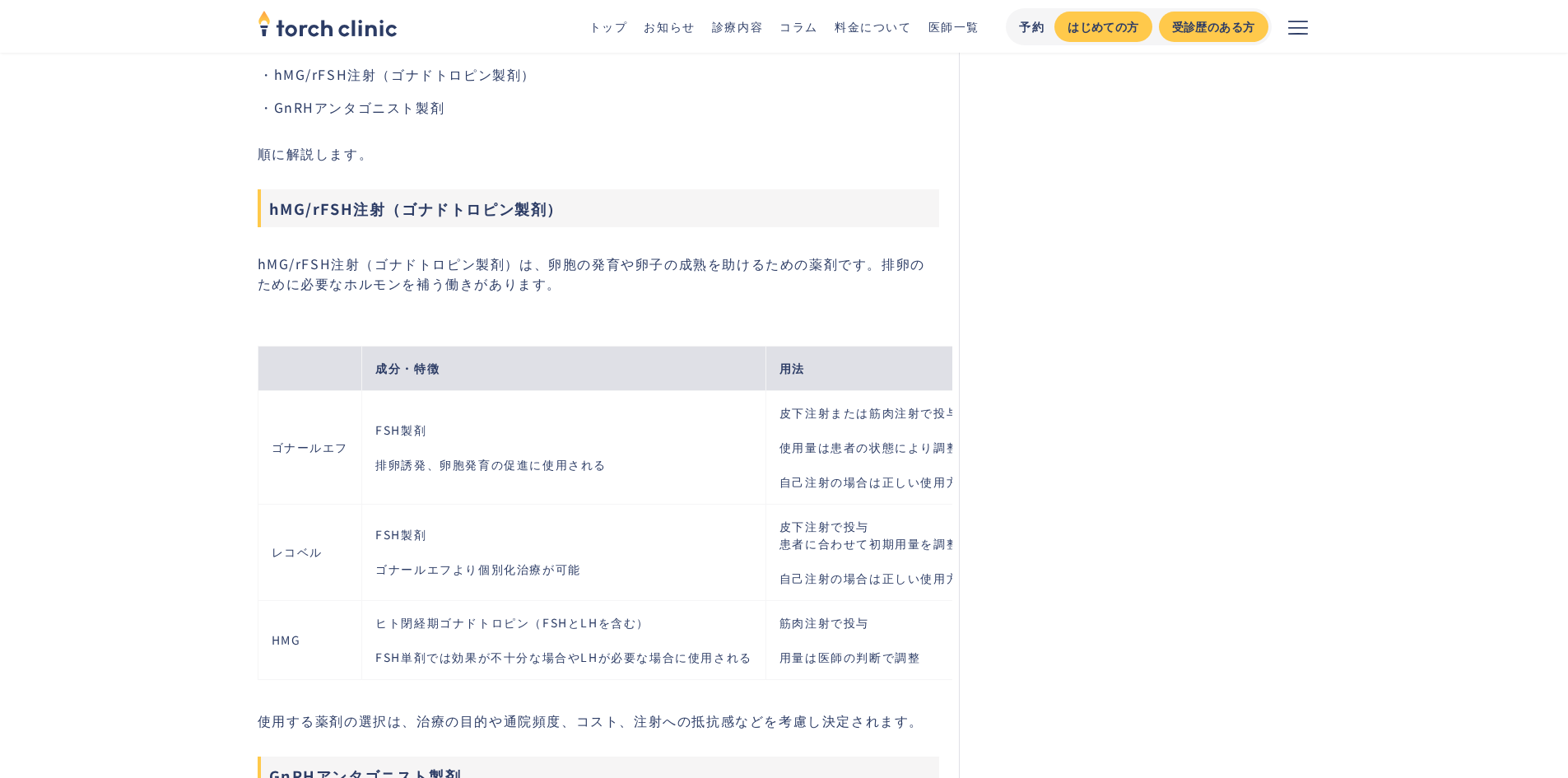
scroll to position [4859, 0]
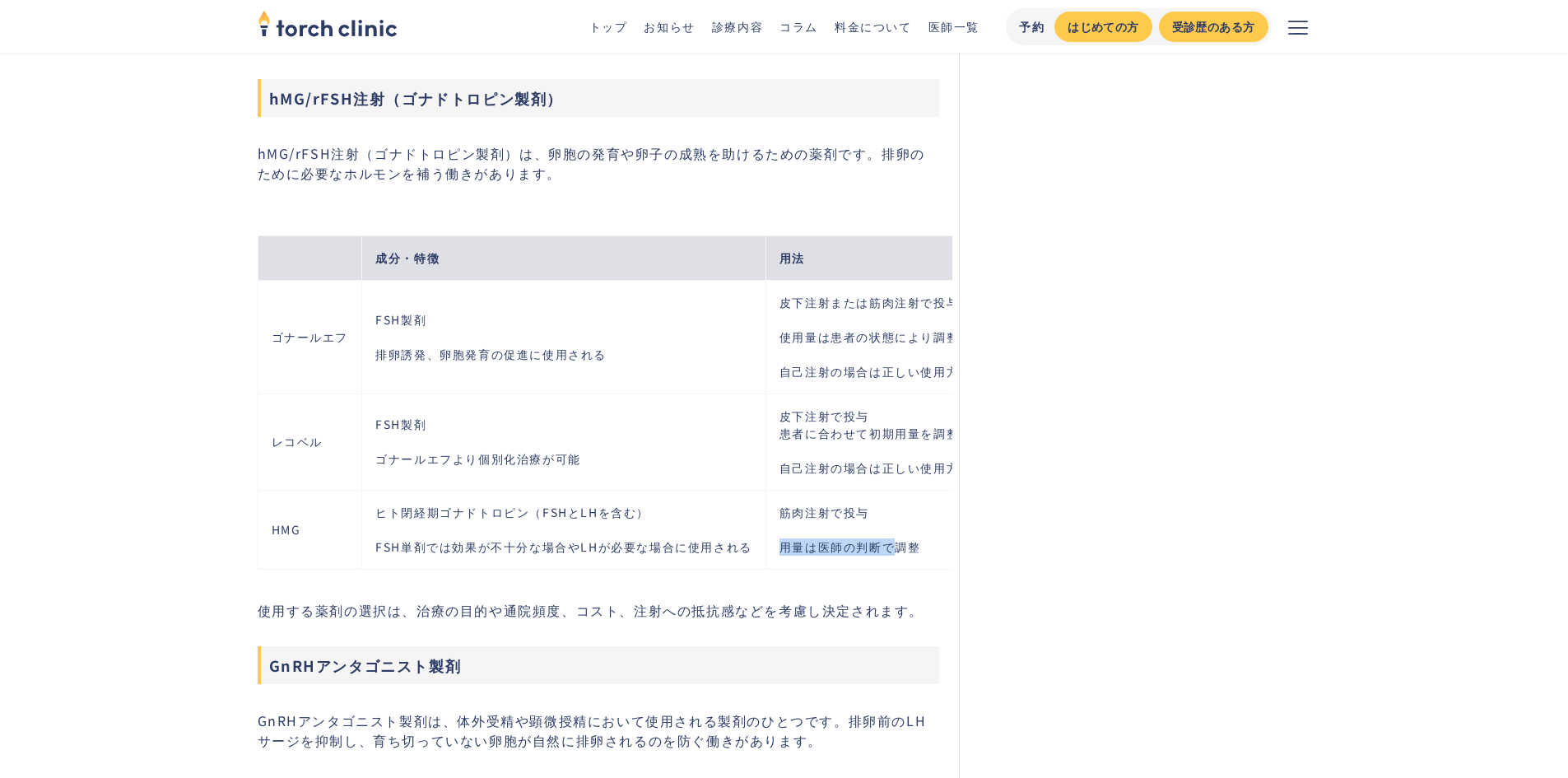
drag, startPoint x: 785, startPoint y: 539, endPoint x: 896, endPoint y: 538, distance: 111.0
click at [896, 538] on td "筋肉注射で投与 用量は医師の判断で調整" at bounding box center [895, 529] width 259 height 79
click at [916, 537] on td "筋肉注射で投与 用量は医師の判断で調整" at bounding box center [895, 529] width 259 height 79
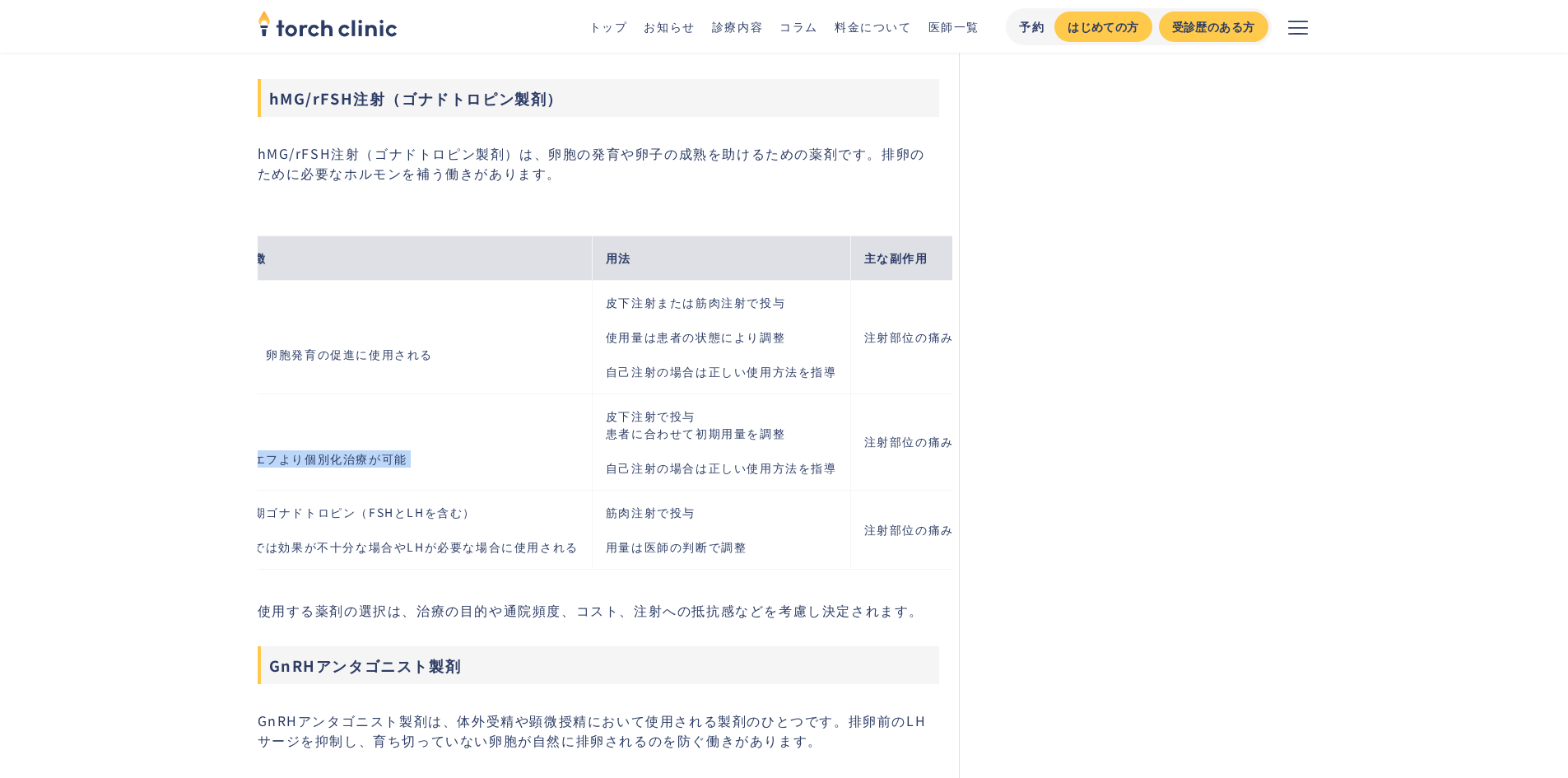
scroll to position [0, 0]
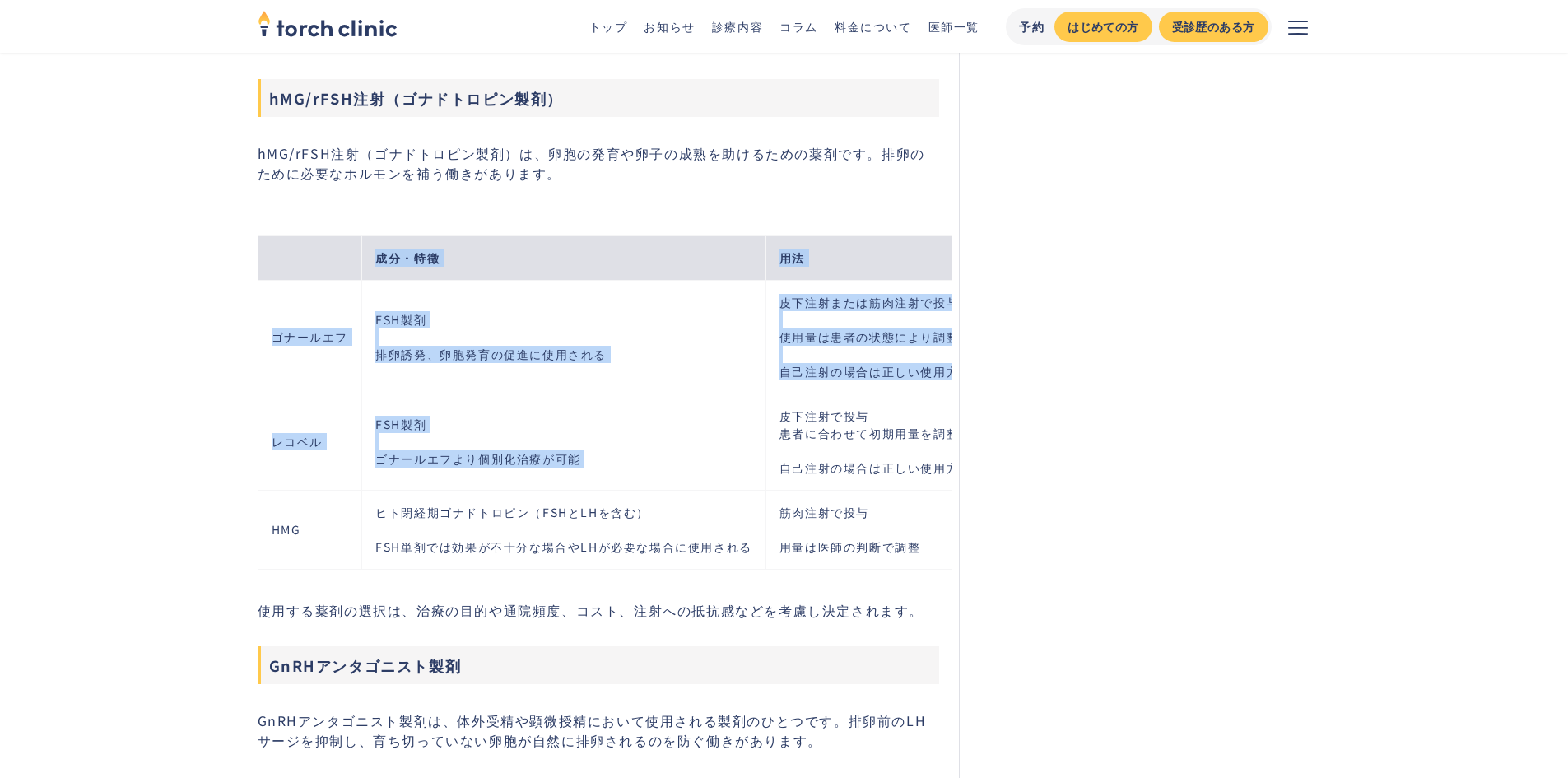
drag, startPoint x: 783, startPoint y: 406, endPoint x: 237, endPoint y: 470, distance: 549.7
click at [712, 444] on td "FSH製剤 ゴナールエフより個別化治療が可能" at bounding box center [564, 442] width 404 height 96
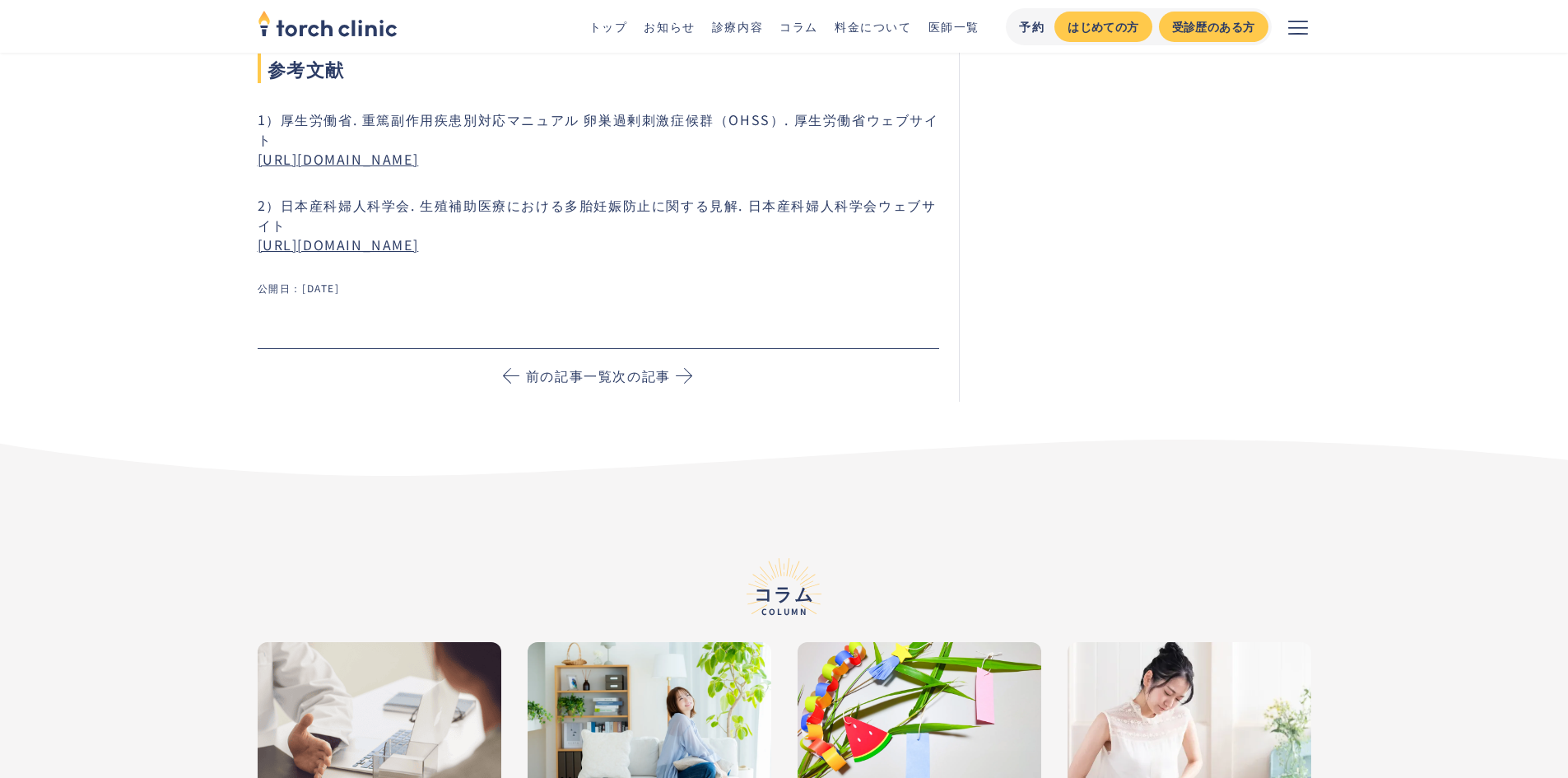
scroll to position [7988, 0]
